Goal: Information Seeking & Learning: Learn about a topic

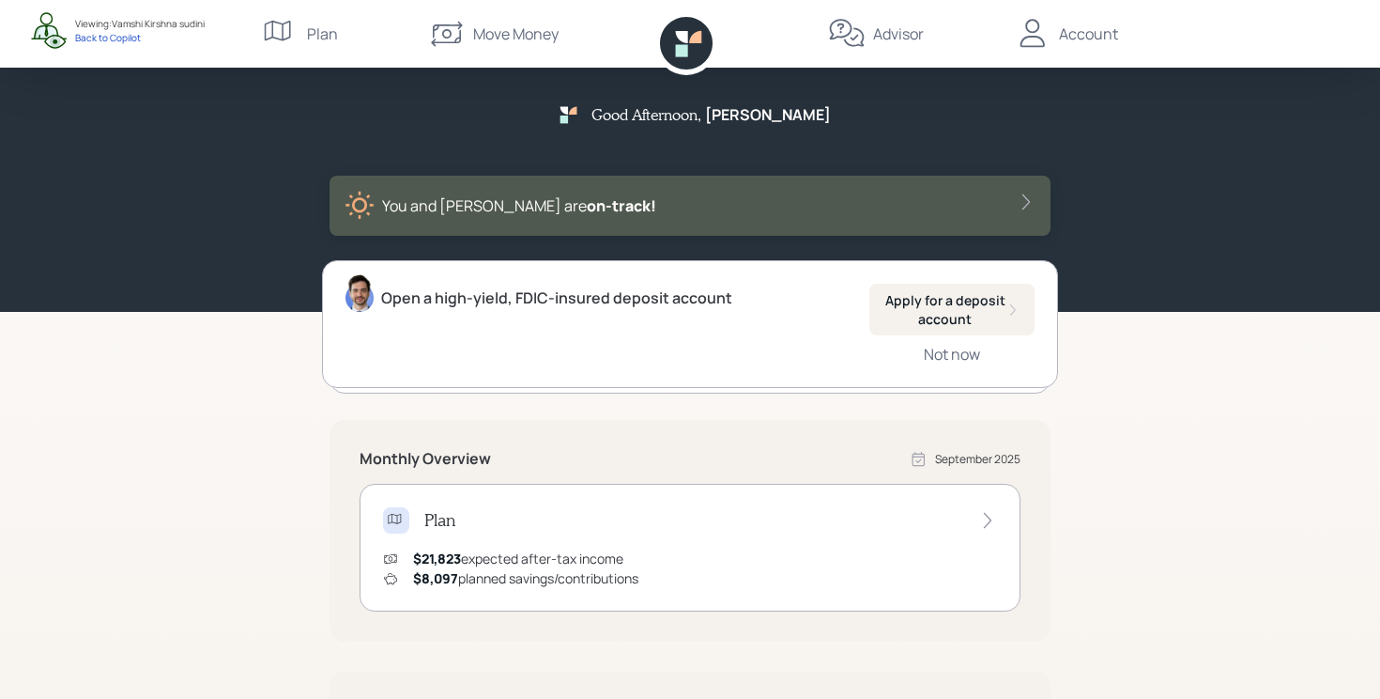
click at [899, 31] on div "Advisor" at bounding box center [898, 34] width 51 height 23
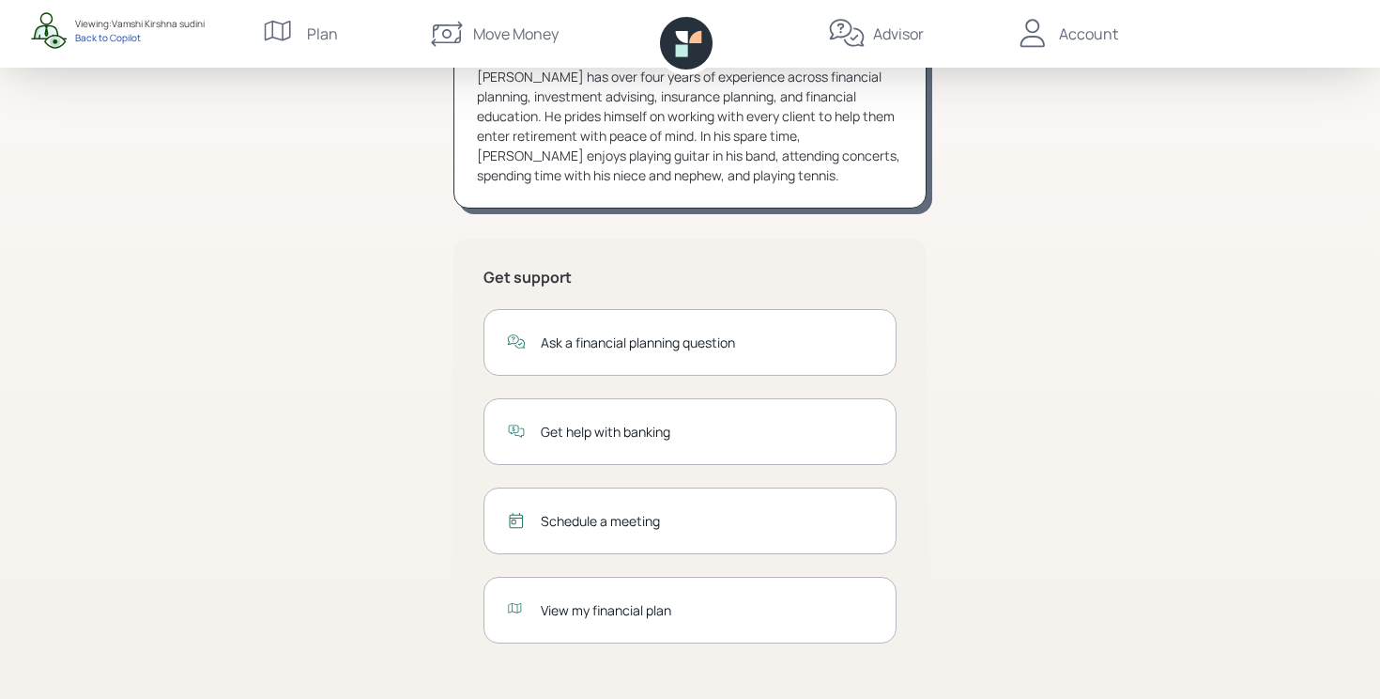
scroll to position [258, 0]
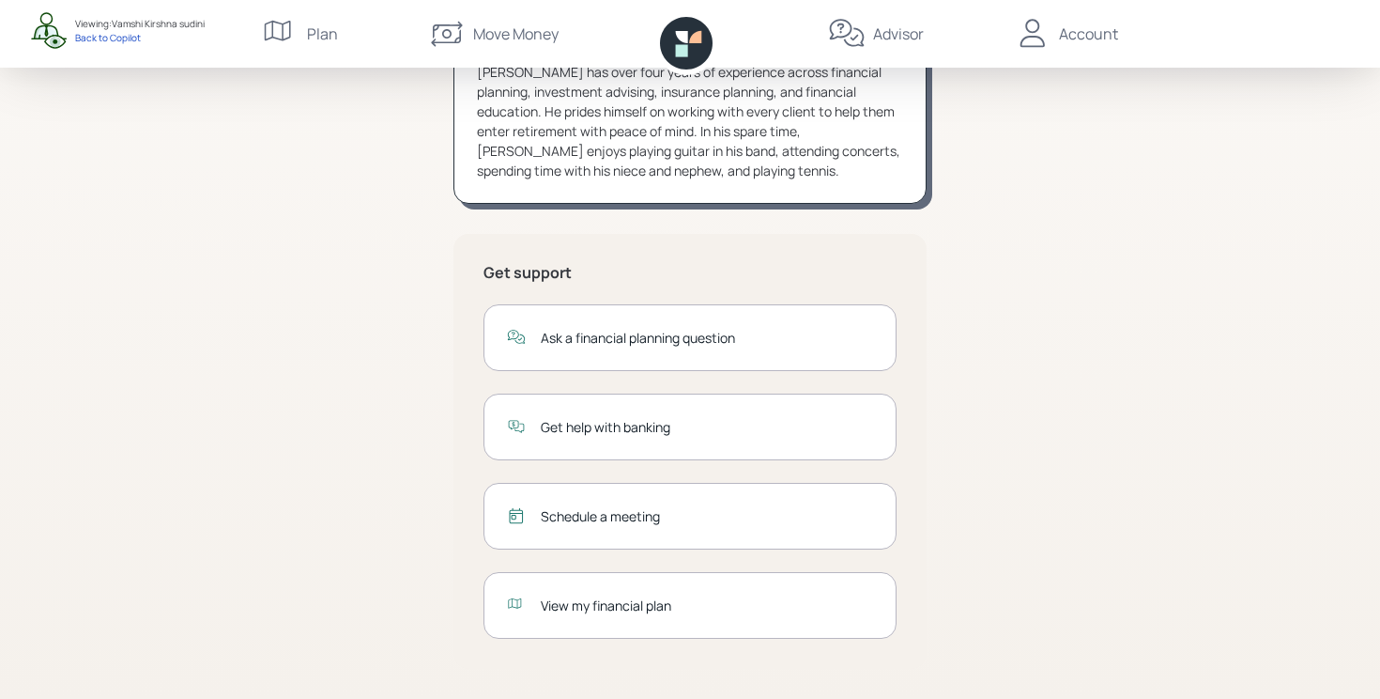
click at [611, 514] on div "Schedule a meeting" at bounding box center [707, 516] width 332 height 20
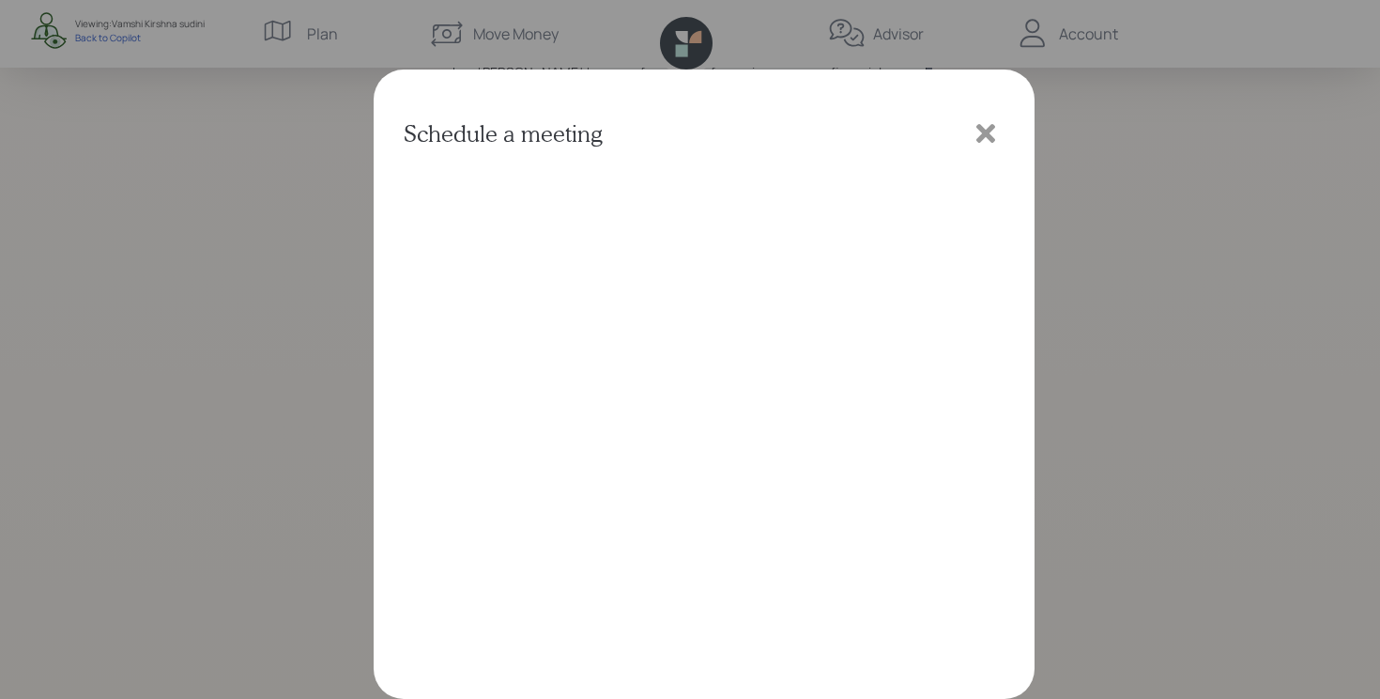
click at [992, 135] on icon at bounding box center [986, 133] width 28 height 28
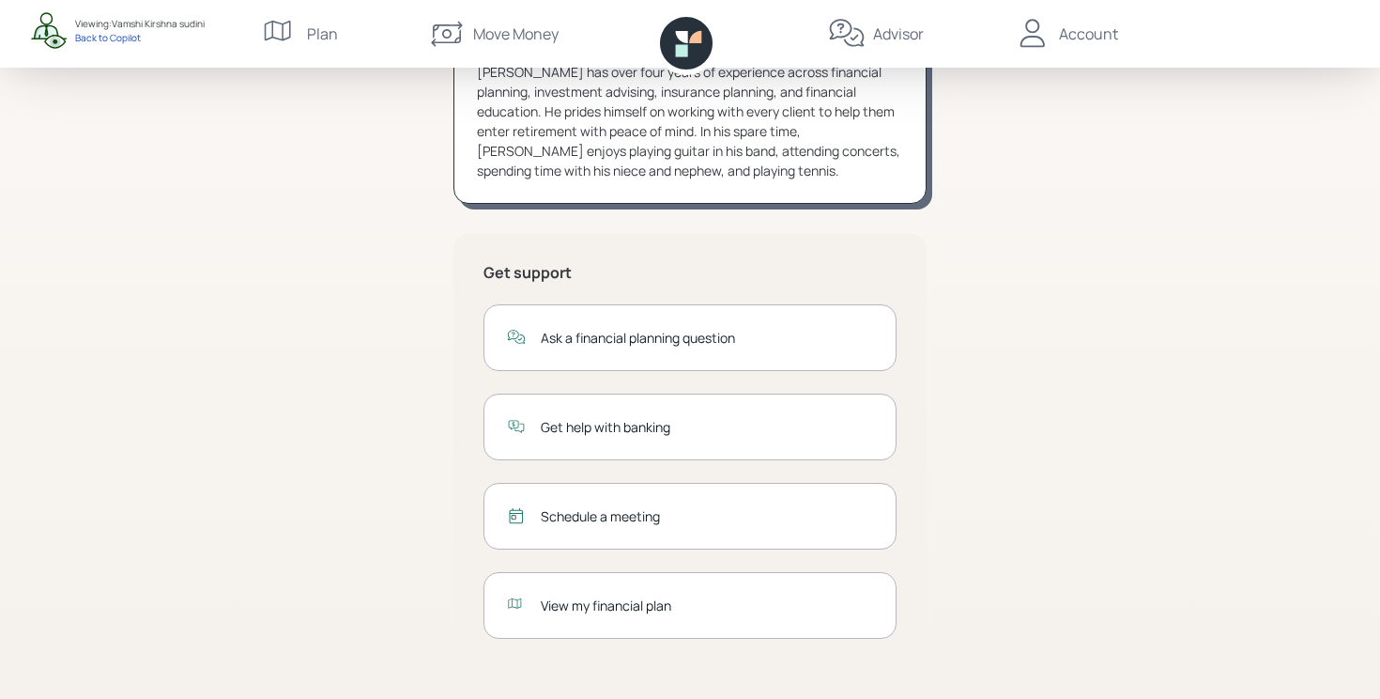
click at [679, 608] on div "View my financial plan" at bounding box center [707, 605] width 332 height 20
click at [402, 420] on div "Jonah Coleman CFP® (833) 222-1807 advisor@retirable.com Jonah has over four yea…" at bounding box center [690, 299] width 721 height 797
click at [1053, 42] on div "Account" at bounding box center [1066, 34] width 104 height 68
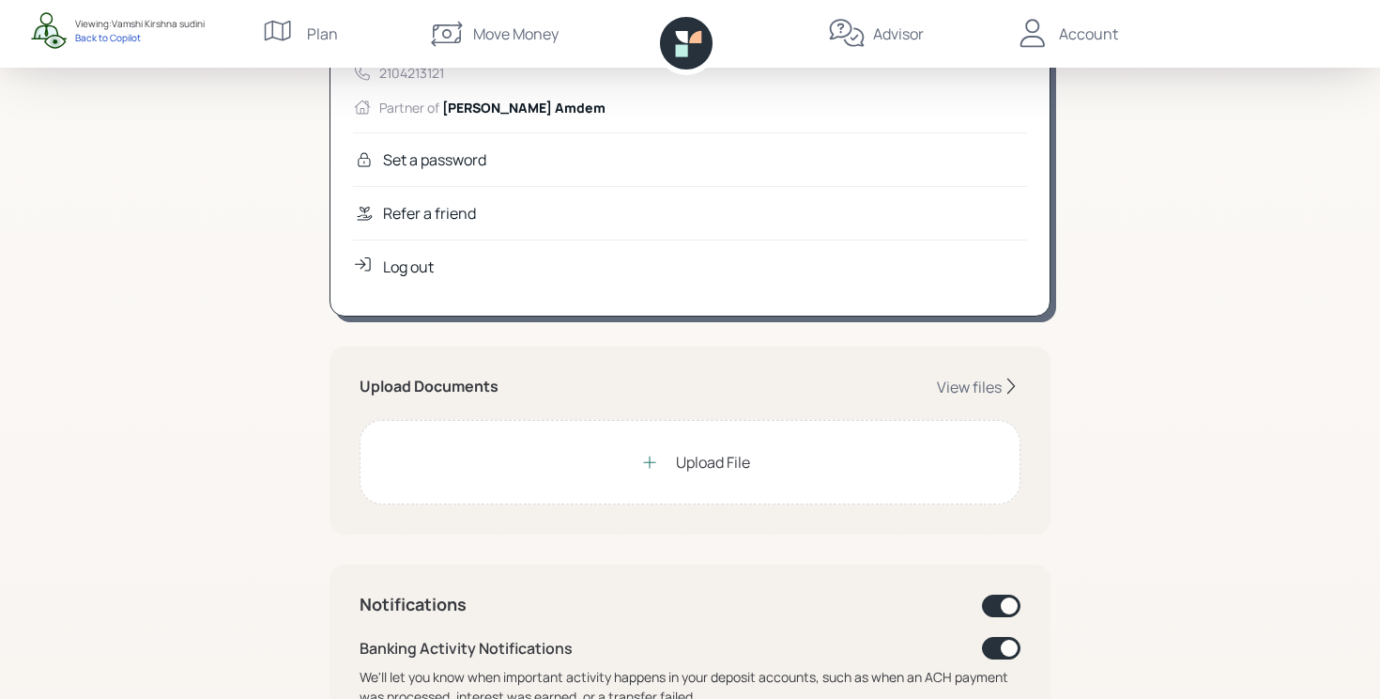
scroll to position [42, 0]
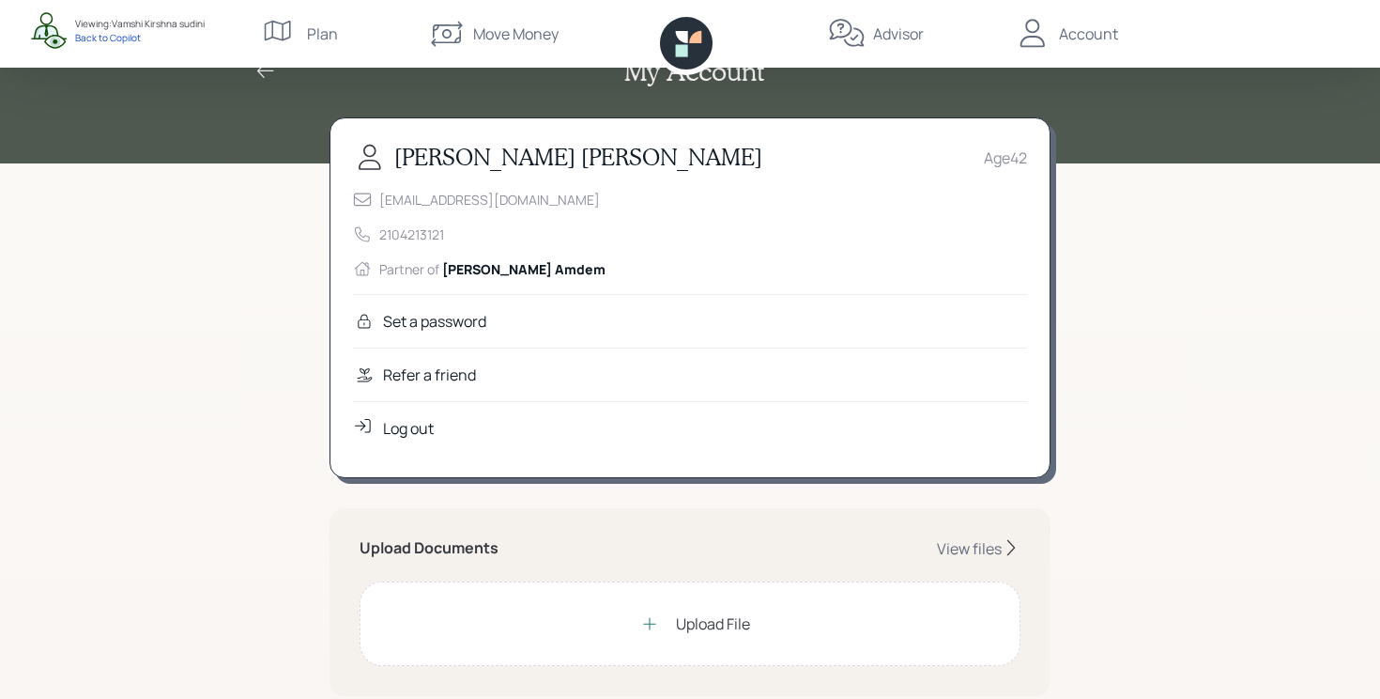
click at [438, 376] on div "Refer a friend" at bounding box center [429, 374] width 93 height 23
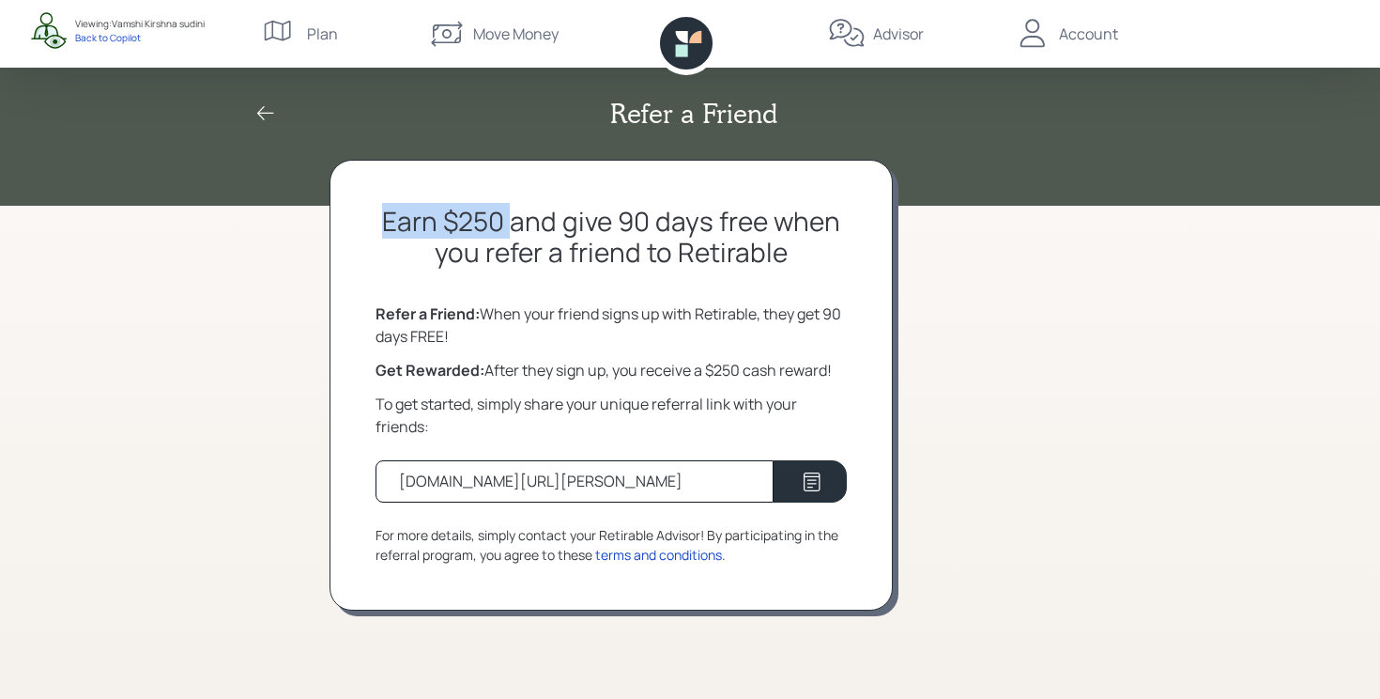
drag, startPoint x: 388, startPoint y: 221, endPoint x: 516, endPoint y: 219, distance: 128.7
click at [516, 219] on h2 "Earn $250 and give 90 days free when you refer a friend to Retirable" at bounding box center [611, 237] width 471 height 63
click at [525, 220] on h2 "Earn $250 and give 90 days free when you refer a friend to Retirable" at bounding box center [611, 237] width 471 height 63
click at [1186, 282] on div "Refer a Friend Earn $250 and give 90 days free when you refer a friend to Retir…" at bounding box center [690, 349] width 1380 height 699
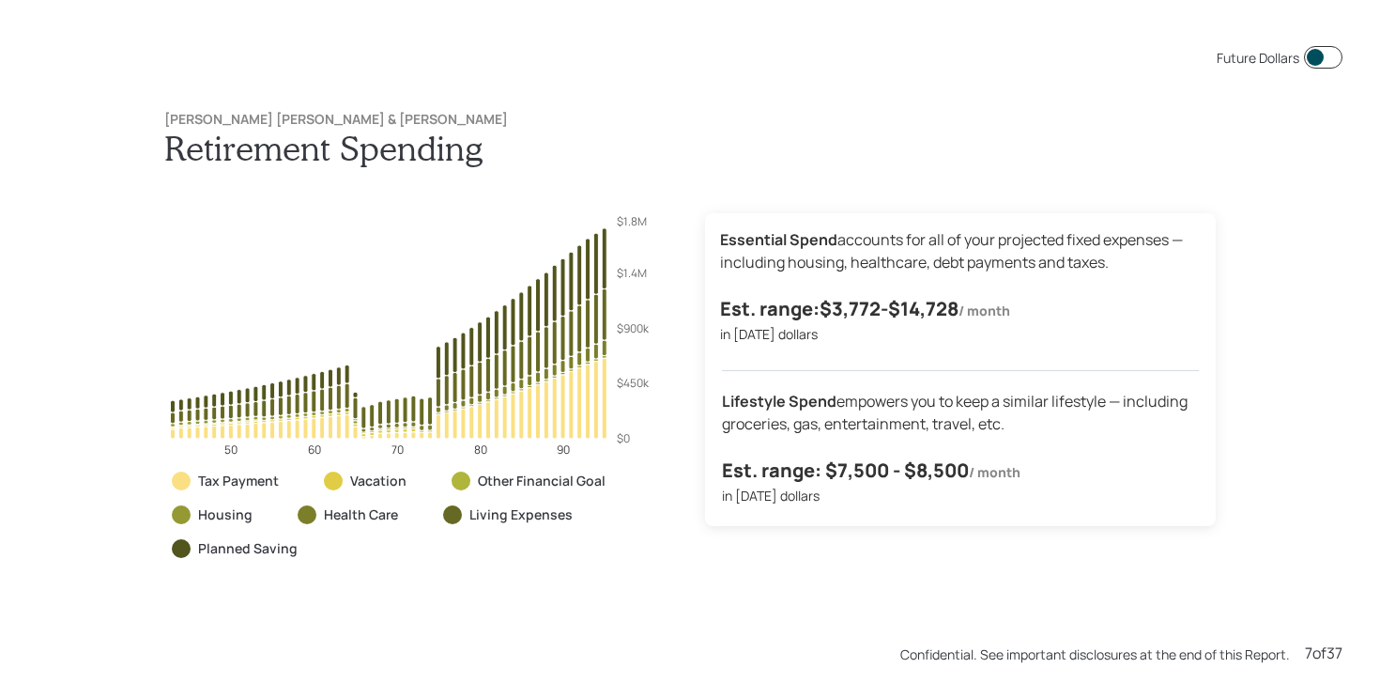
scroll to position [4192, 0]
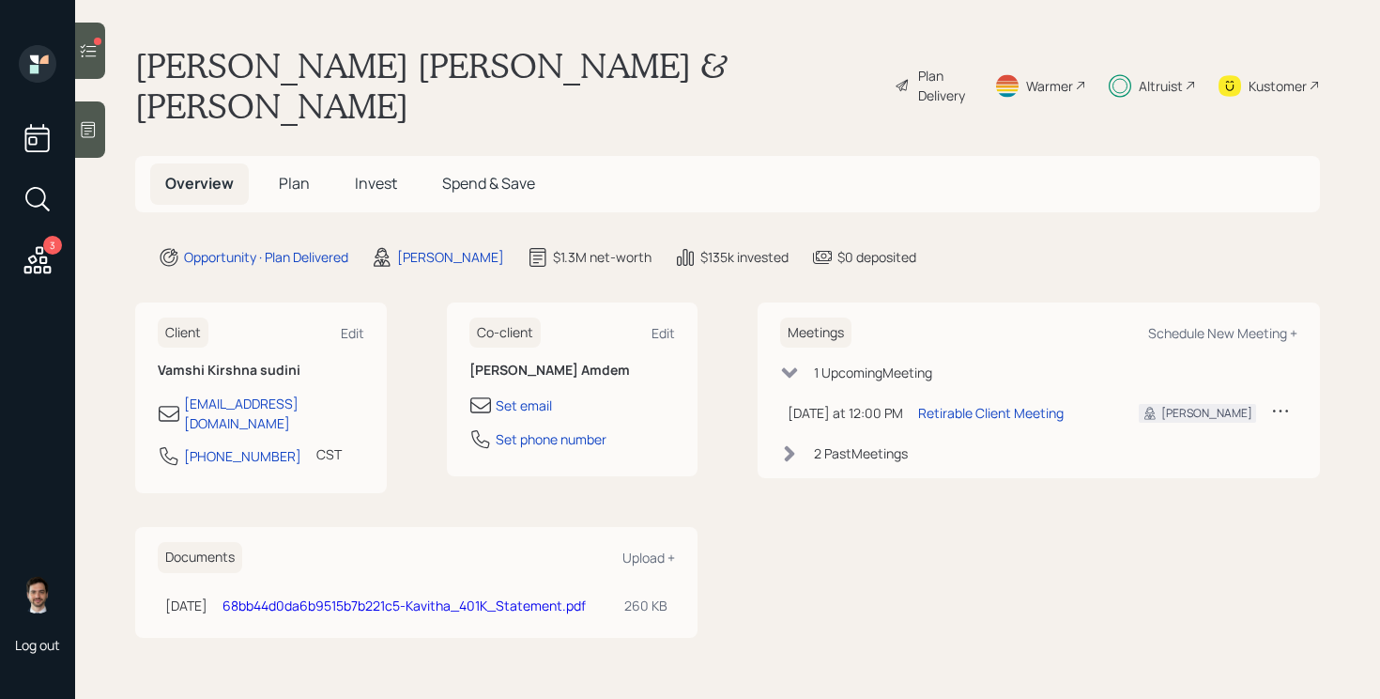
click at [104, 43] on div at bounding box center [90, 51] width 30 height 56
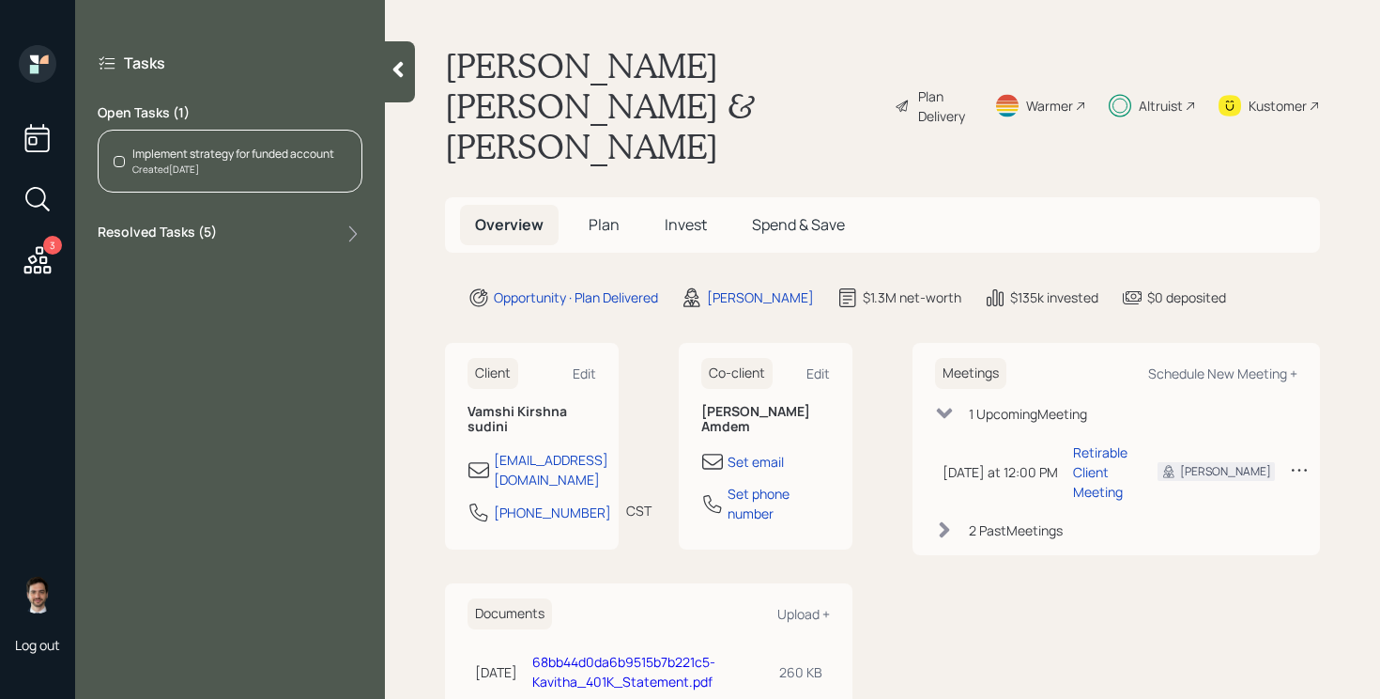
click at [223, 165] on div "Created Sep 24, 2025" at bounding box center [233, 169] width 202 height 14
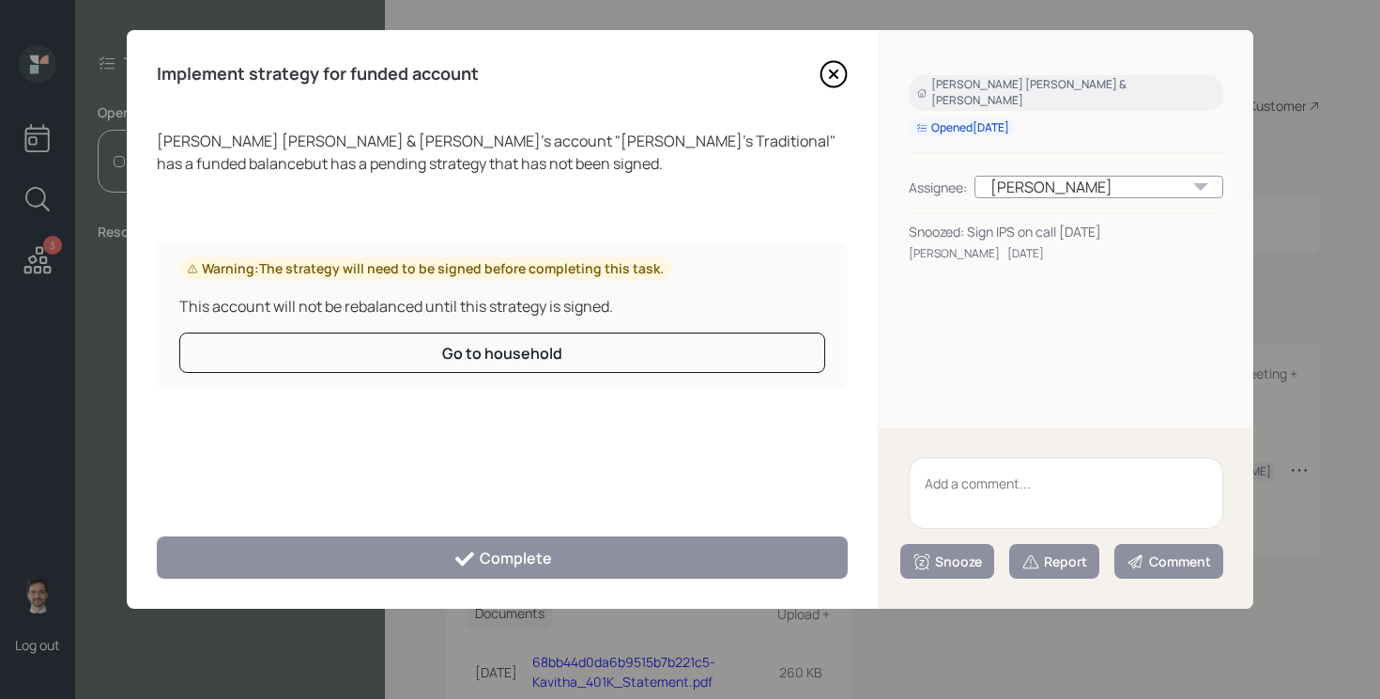
click at [830, 88] on div "Implement strategy for funded account Vamshi Kirshna sudini & Kavitha Amdem 's …" at bounding box center [502, 319] width 751 height 578
click at [835, 74] on icon at bounding box center [834, 74] width 8 height 8
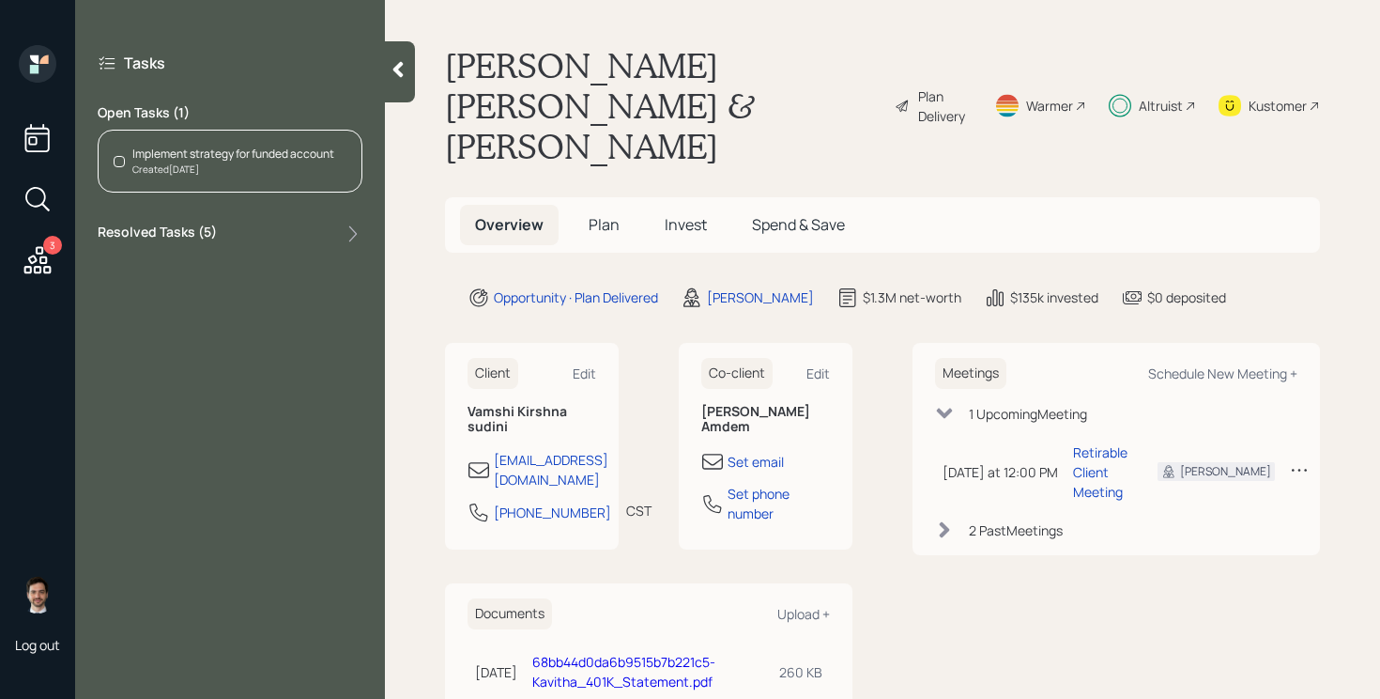
click at [48, 248] on div "3" at bounding box center [52, 245] width 19 height 19
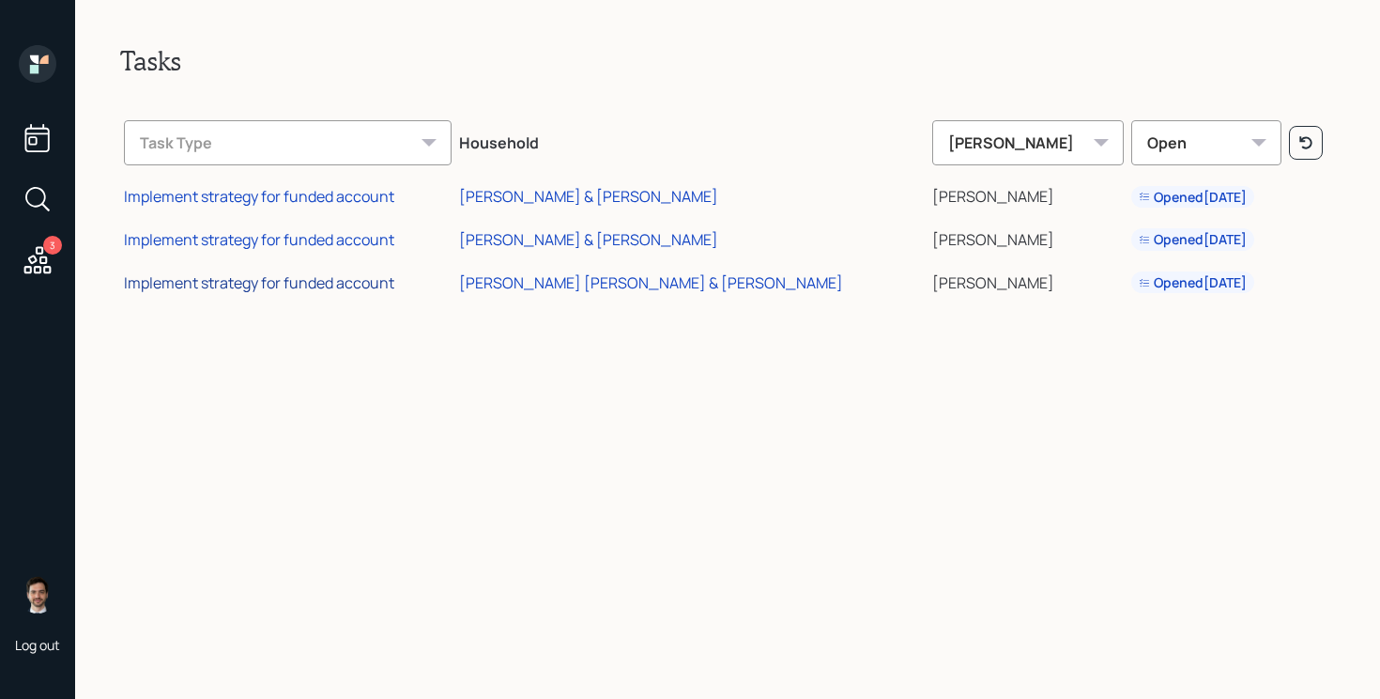
click at [200, 280] on div "Implement strategy for funded account" at bounding box center [259, 282] width 270 height 21
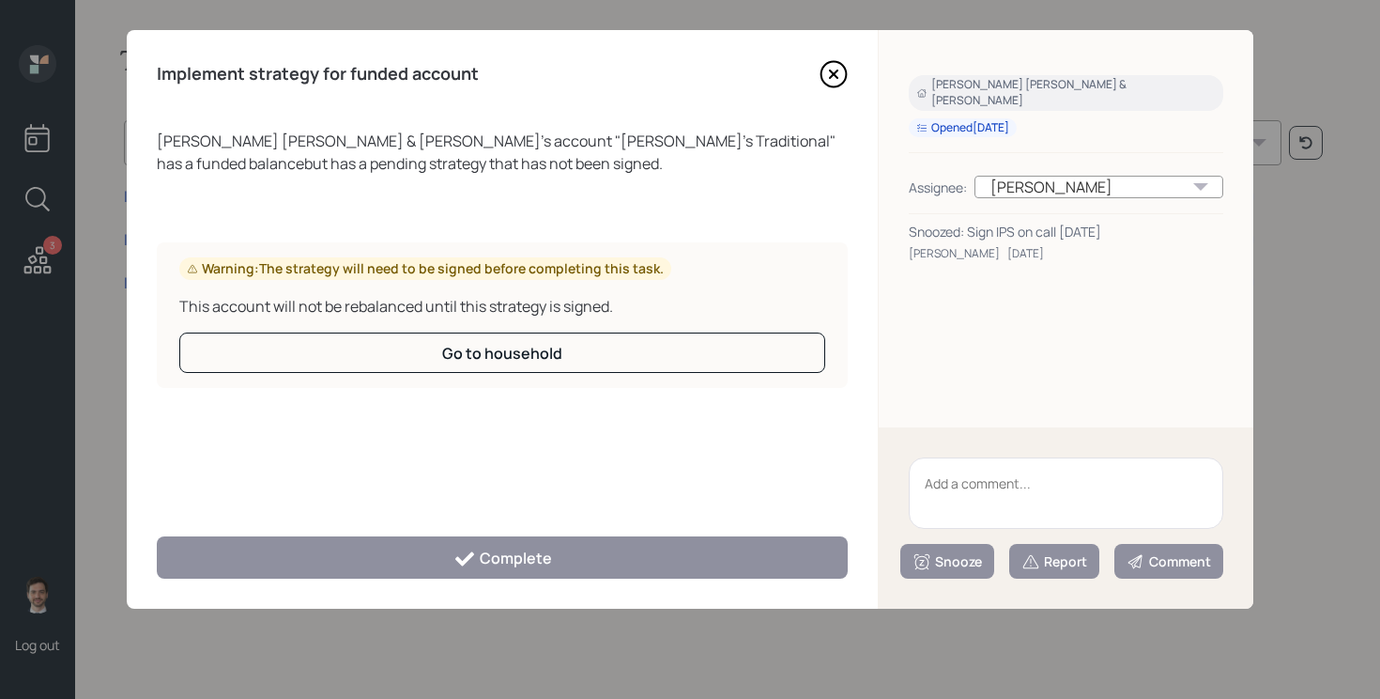
click at [833, 60] on icon at bounding box center [834, 74] width 28 height 28
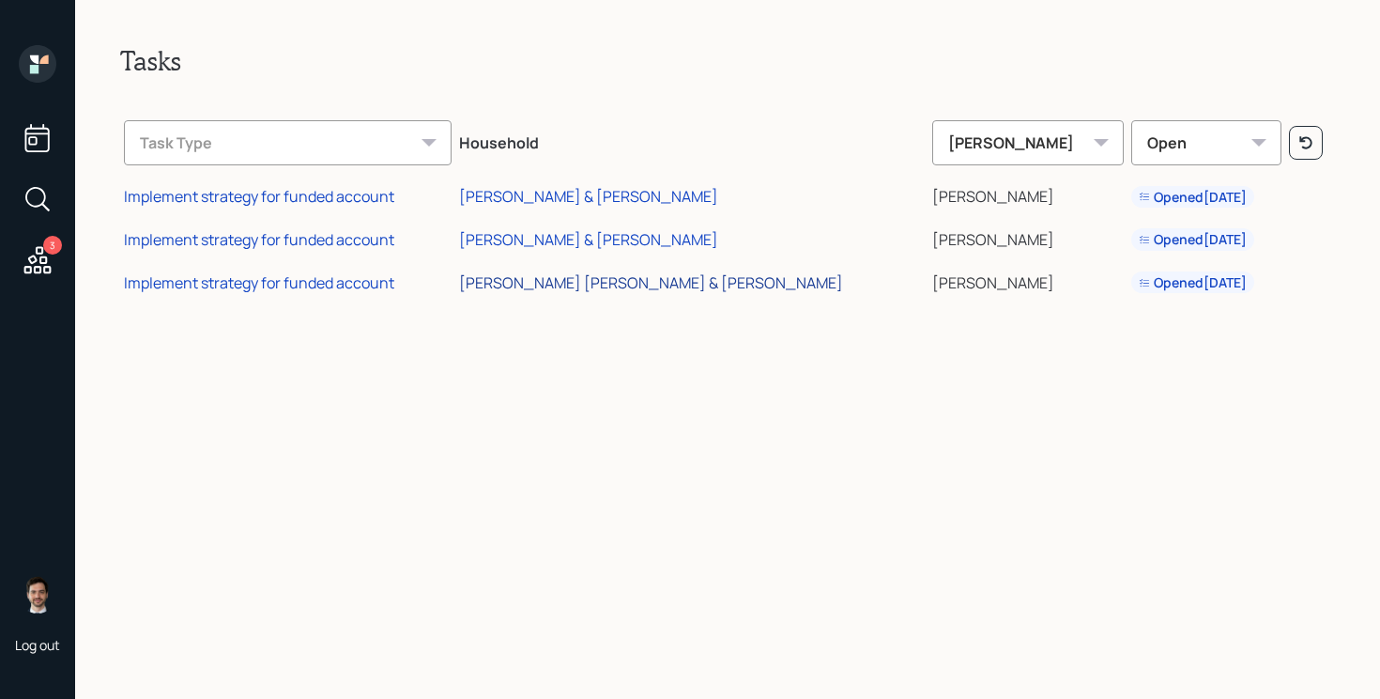
click at [586, 279] on div "[PERSON_NAME] [PERSON_NAME] & [PERSON_NAME]" at bounding box center [651, 282] width 384 height 21
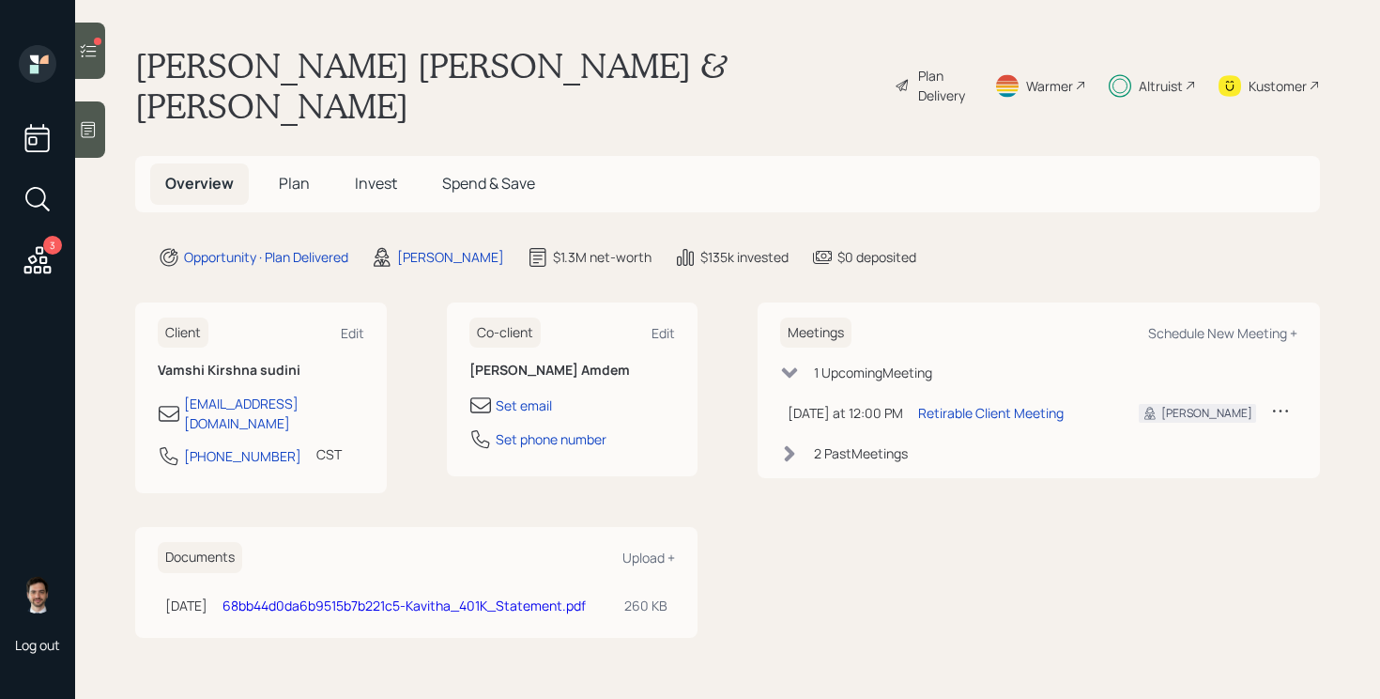
click at [284, 173] on span "Plan" at bounding box center [294, 183] width 31 height 21
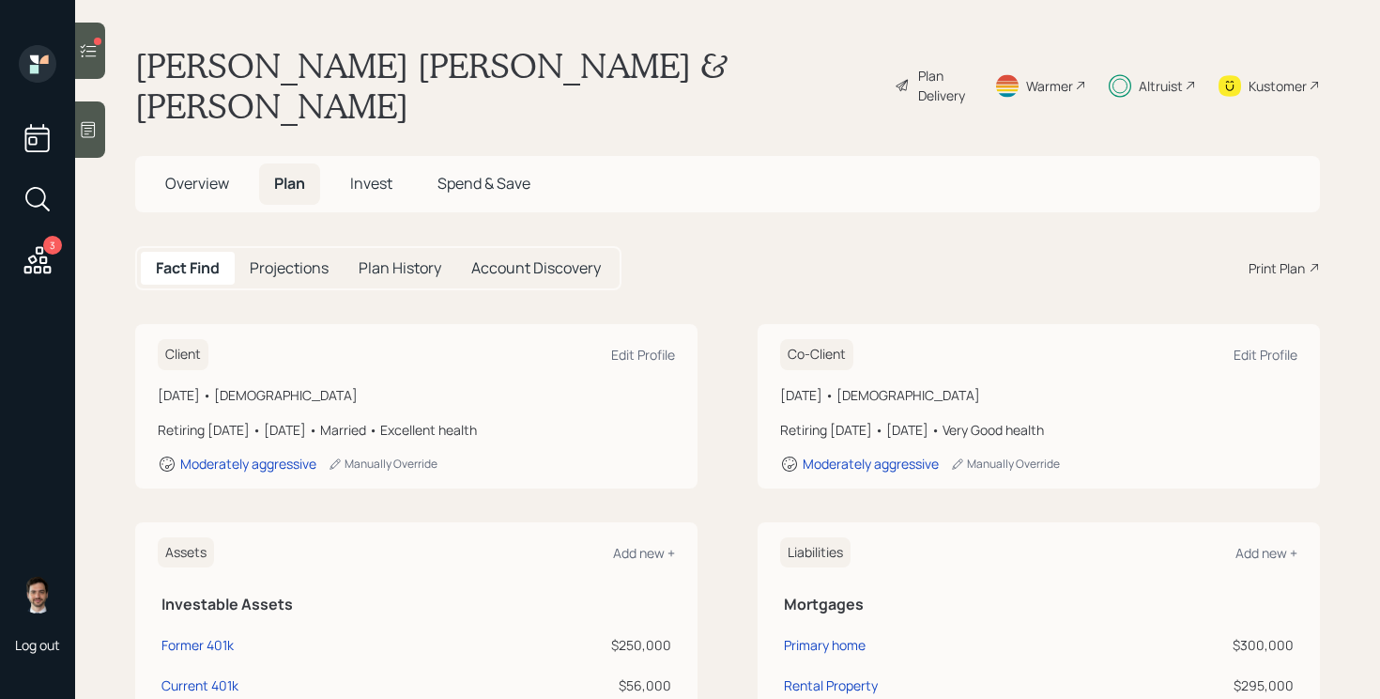
click at [431, 163] on h5 "Spend & Save" at bounding box center [484, 183] width 123 height 40
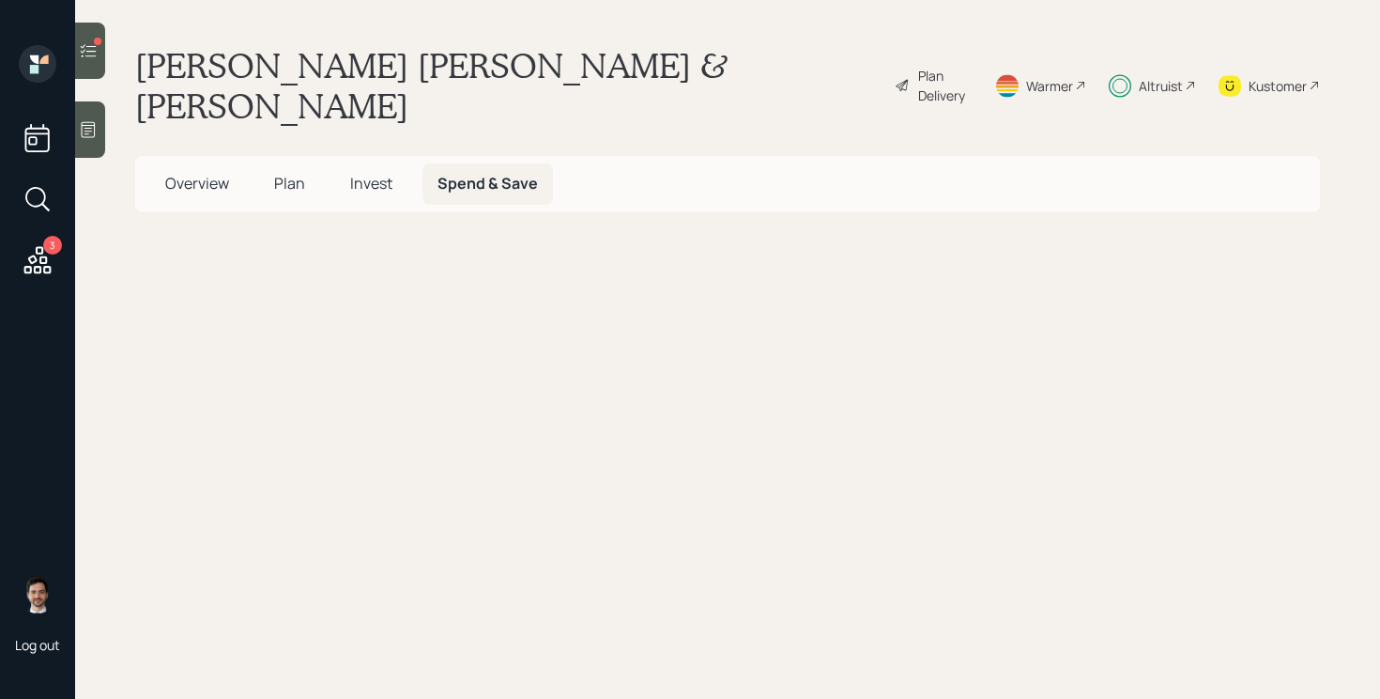
click at [341, 163] on h5 "Invest" at bounding box center [371, 183] width 72 height 40
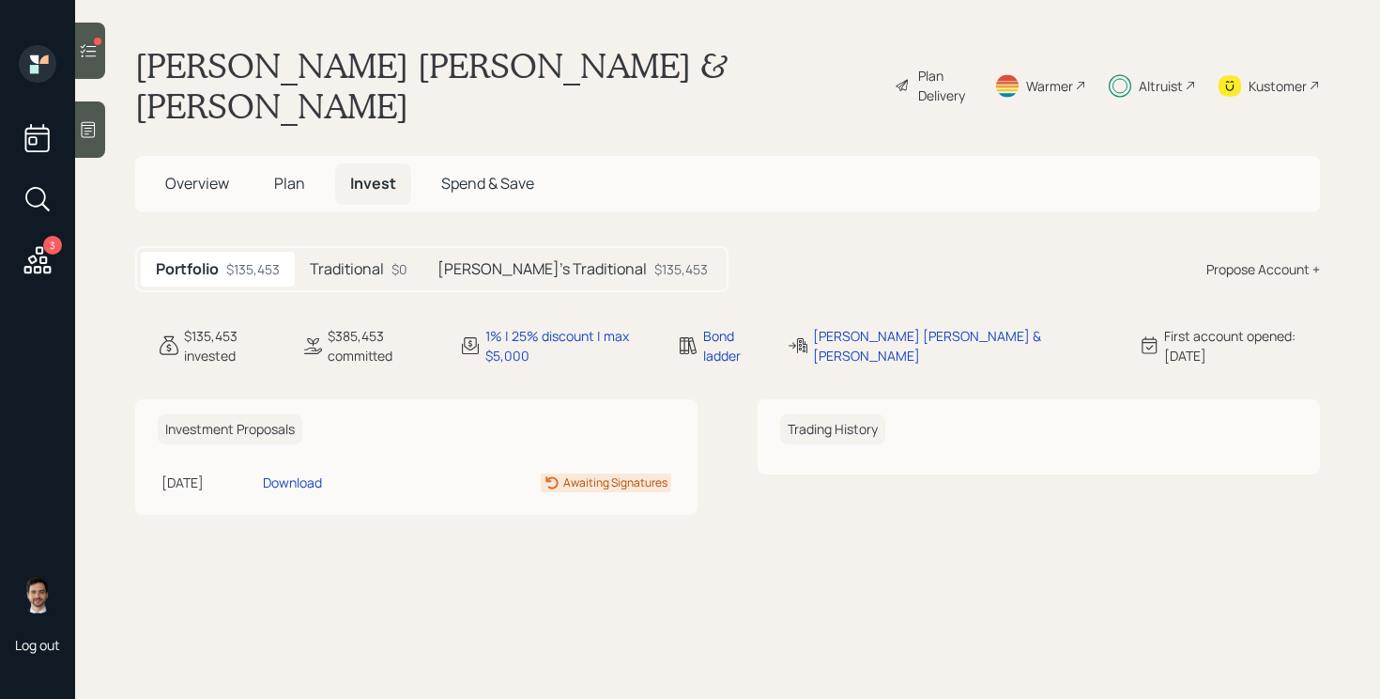
click at [331, 252] on div "Traditional $0" at bounding box center [359, 269] width 128 height 35
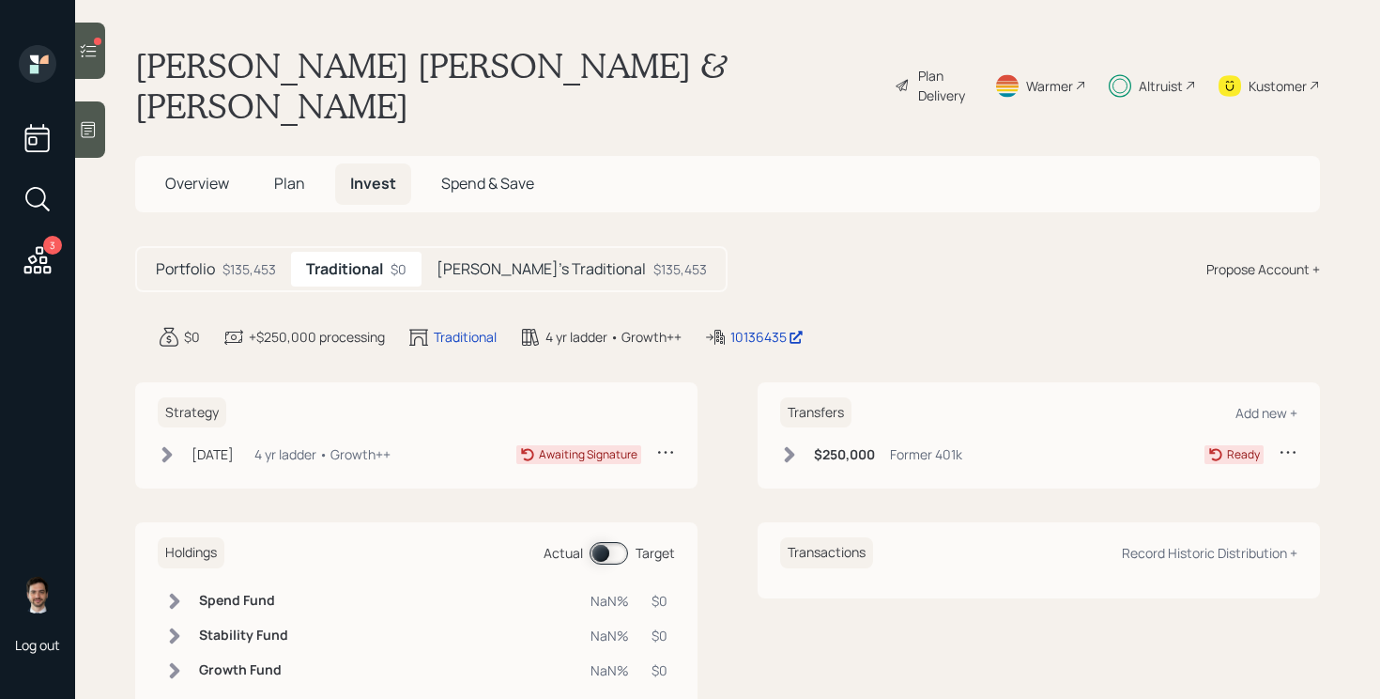
click at [177, 442] on div "[DATE] [DATE] 4:30 PM EDT 4 yr ladder • Growth++" at bounding box center [274, 453] width 233 height 23
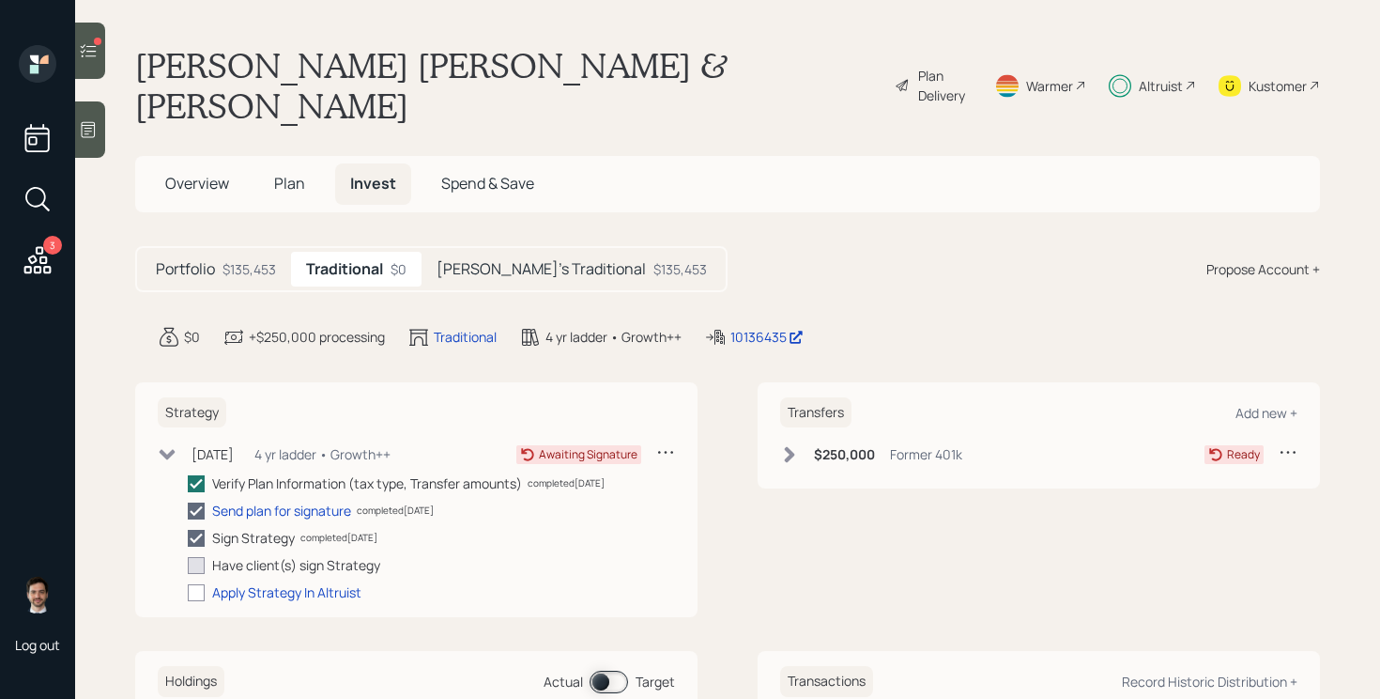
click at [494, 260] on h5 "[PERSON_NAME]'s Traditional" at bounding box center [541, 269] width 209 height 18
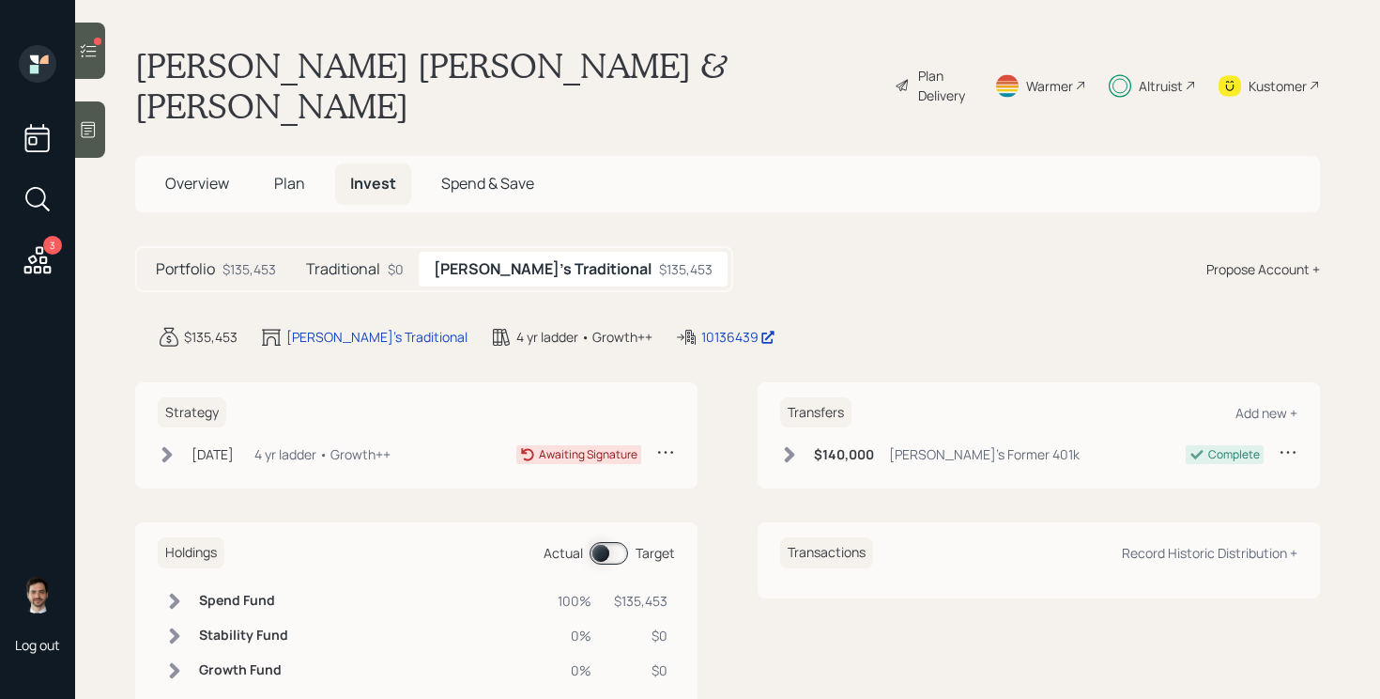
click at [353, 260] on h5 "Traditional" at bounding box center [343, 269] width 74 height 18
